Goal: Communication & Community: Answer question/provide support

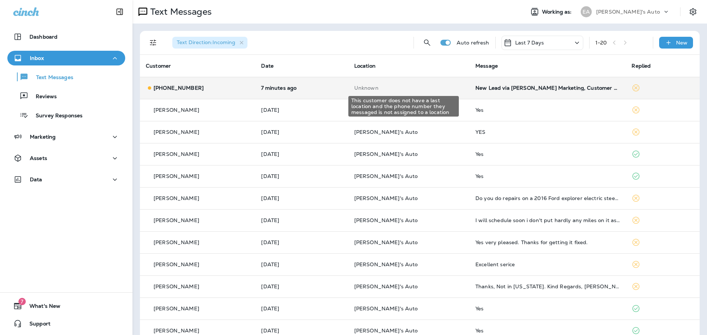
click at [420, 91] on p "Unknown" at bounding box center [408, 88] width 109 height 6
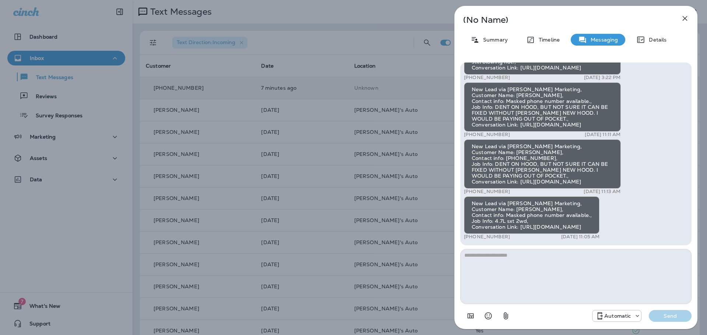
click at [683, 15] on icon "button" at bounding box center [684, 18] width 9 height 9
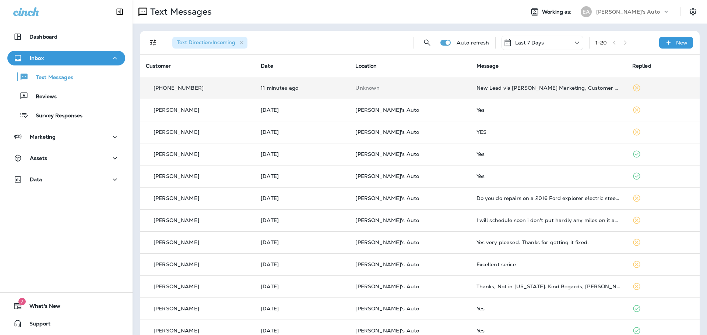
click at [444, 92] on td "Unknown" at bounding box center [409, 88] width 121 height 22
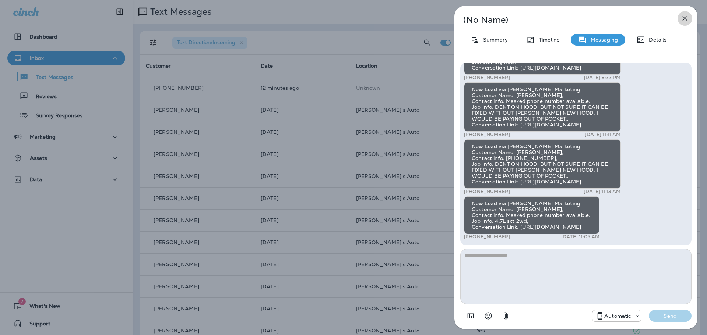
click at [685, 17] on icon "button" at bounding box center [685, 18] width 5 height 5
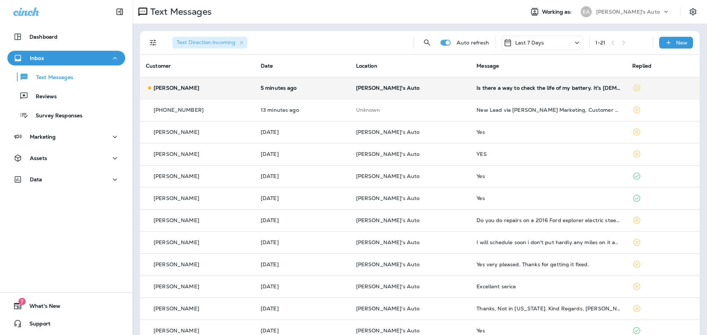
click at [250, 83] on td "[PERSON_NAME]" at bounding box center [197, 88] width 115 height 22
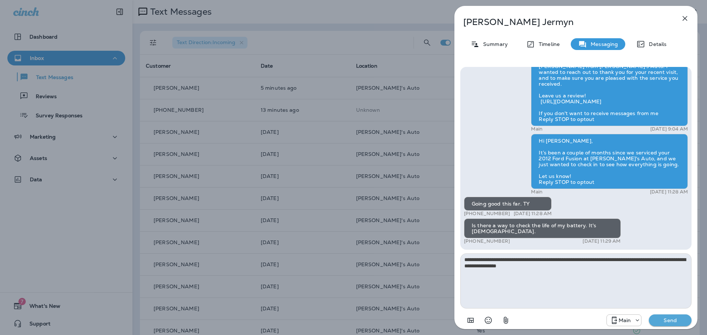
type textarea "**********"
click at [664, 321] on p "Send" at bounding box center [670, 320] width 31 height 7
